Goal: Task Accomplishment & Management: Manage account settings

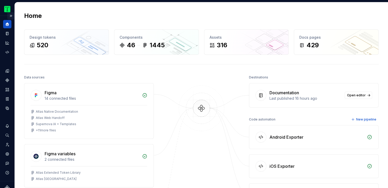
click at [11, 16] on button "Expand sidebar" at bounding box center [10, 15] width 7 height 7
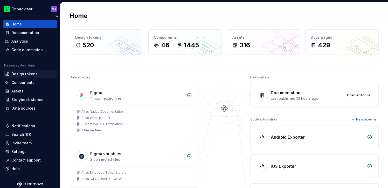
scroll to position [3, 0]
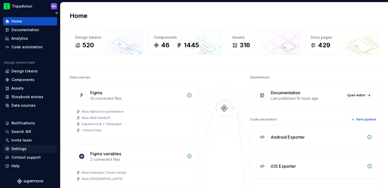
click at [29, 150] on div "Settings" at bounding box center [30, 148] width 50 height 5
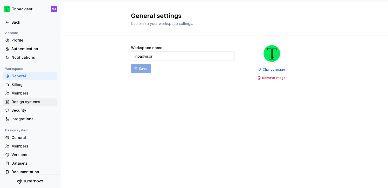
click at [28, 103] on div "Design systems" at bounding box center [33, 101] width 44 height 5
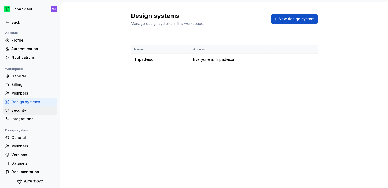
click at [25, 110] on div "Security" at bounding box center [33, 110] width 44 height 5
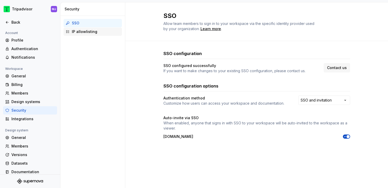
click at [91, 32] on div "IP allowlisting" at bounding box center [96, 31] width 48 height 5
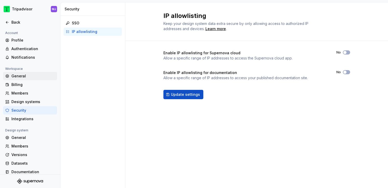
click at [26, 74] on div "General" at bounding box center [33, 75] width 44 height 5
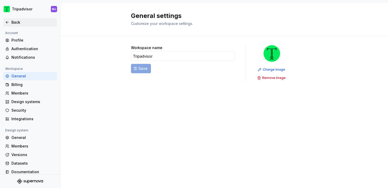
click at [20, 26] on div "Back" at bounding box center [30, 22] width 54 height 8
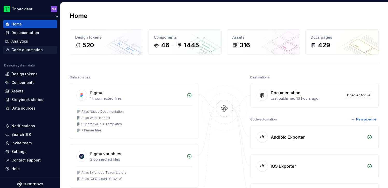
click at [33, 49] on div "Code automation" at bounding box center [26, 49] width 31 height 5
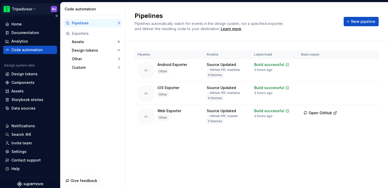
click at [52, 9] on html "Tripadvisor MJ Home Documentation Analytics Code automation Design system data …" at bounding box center [194, 94] width 388 height 188
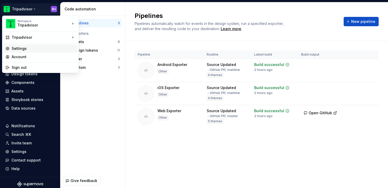
click at [38, 47] on div "Settings" at bounding box center [44, 48] width 64 height 5
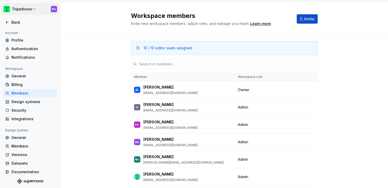
click at [54, 7] on html "Tripadvisor MJ Back Account Profile Authentication Notifications Workspace Gene…" at bounding box center [194, 94] width 388 height 188
click at [53, 8] on html "Tripadvisor MJ Back Account Profile Authentication Notifications Workspace Gene…" at bounding box center [194, 94] width 388 height 188
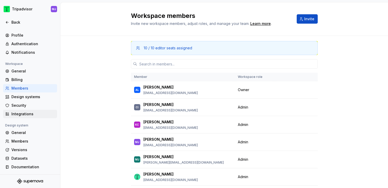
click at [35, 117] on div "Integrations" at bounding box center [30, 114] width 54 height 8
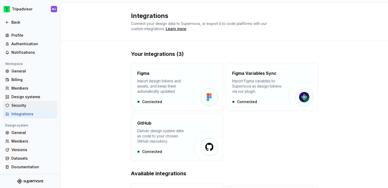
click at [36, 107] on div "Security" at bounding box center [33, 105] width 44 height 5
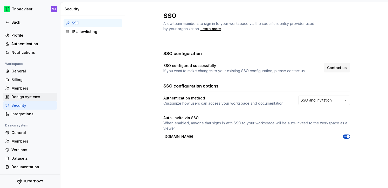
click at [33, 97] on div "Design systems" at bounding box center [33, 96] width 44 height 5
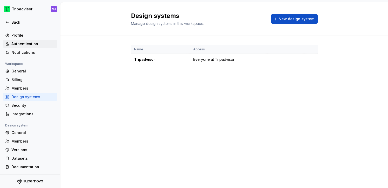
click at [30, 44] on div "Authentication" at bounding box center [33, 43] width 44 height 5
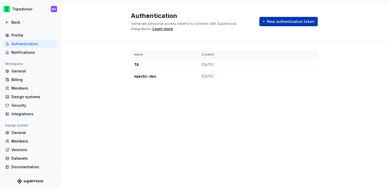
click at [286, 20] on span "New authentication token" at bounding box center [290, 21] width 47 height 5
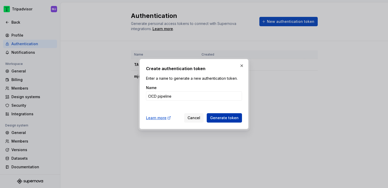
type input "CICD pipeline"
click at [216, 116] on span "Generate token" at bounding box center [224, 117] width 29 height 5
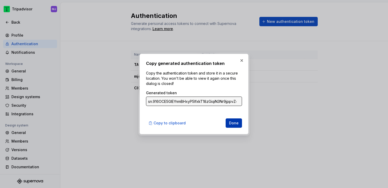
click at [233, 120] on button "Done" at bounding box center [234, 122] width 16 height 9
